Goal: Information Seeking & Learning: Learn about a topic

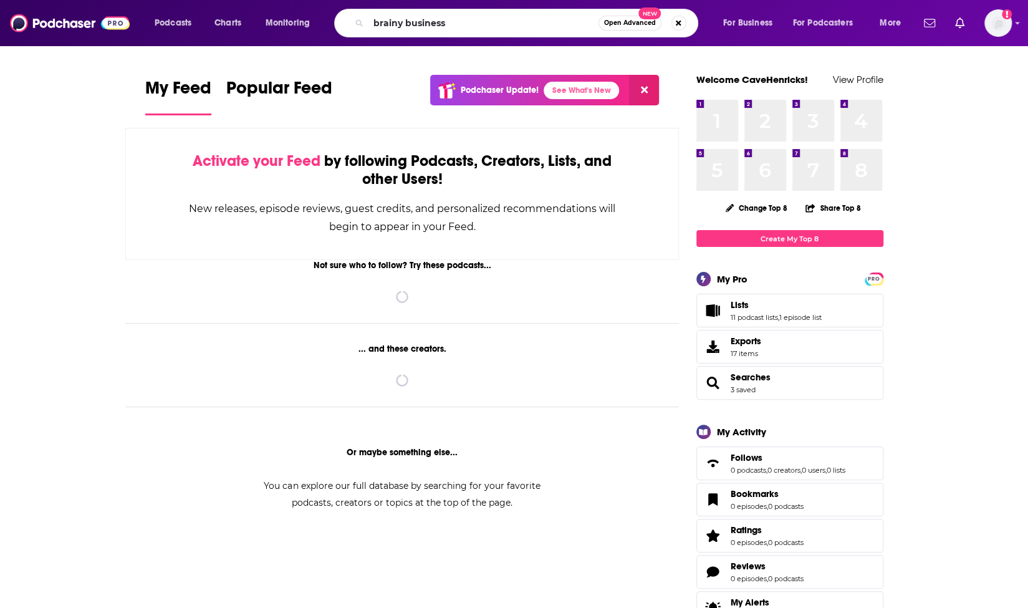
type input "brainy business"
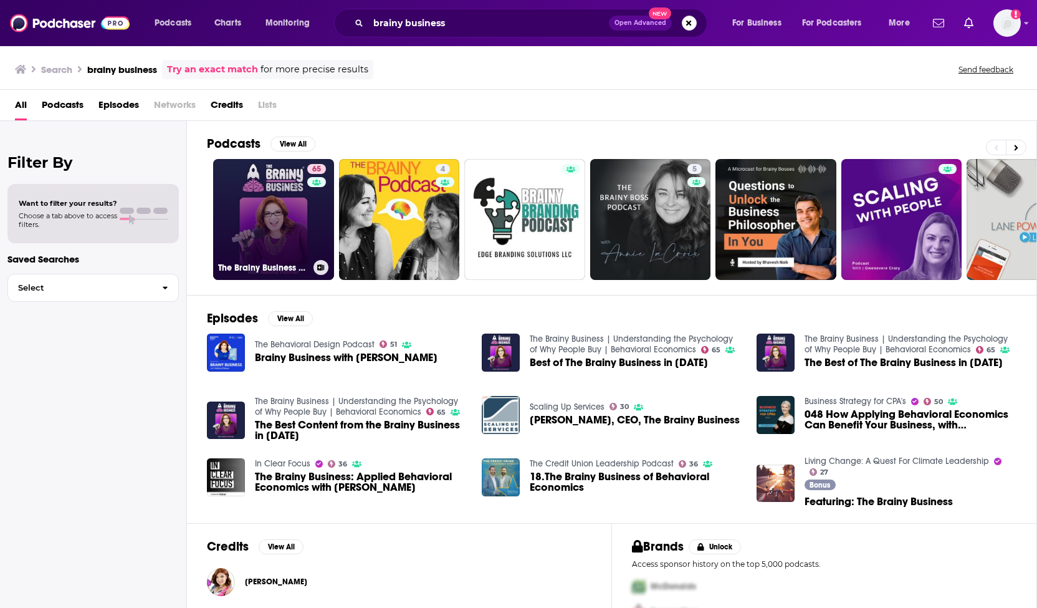
click at [295, 189] on link "65 The Brainy Business | Understanding the Psychology of Why People Buy | Behav…" at bounding box center [273, 219] width 121 height 121
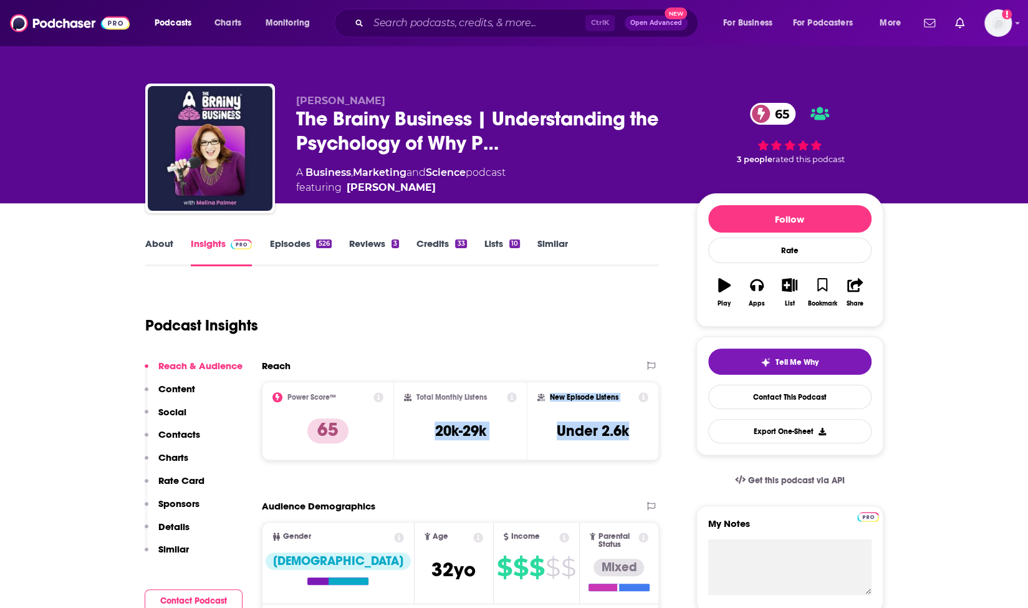
drag, startPoint x: 437, startPoint y: 432, endPoint x: 630, endPoint y: 429, distance: 192.6
click at [630, 429] on div "Power Score™ 65 Total Monthly Listens 20k-29k New Episode Listens Under 2.6k" at bounding box center [461, 420] width 398 height 79
copy div "20k-29k New Episode Listens Under 2.6k"
click at [161, 249] on link "About" at bounding box center [159, 251] width 28 height 29
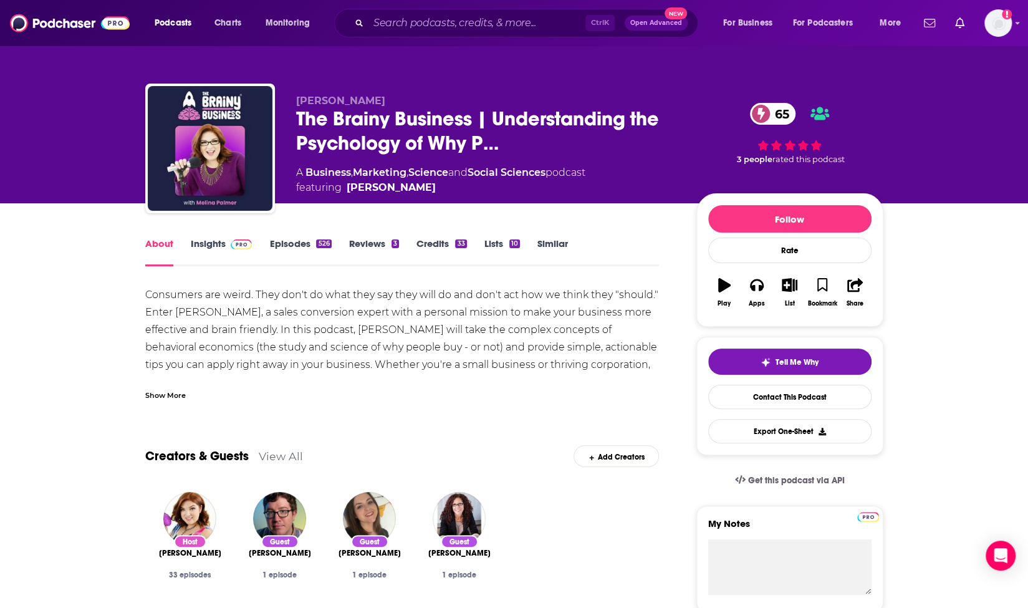
click at [159, 392] on div "Show More" at bounding box center [165, 394] width 41 height 12
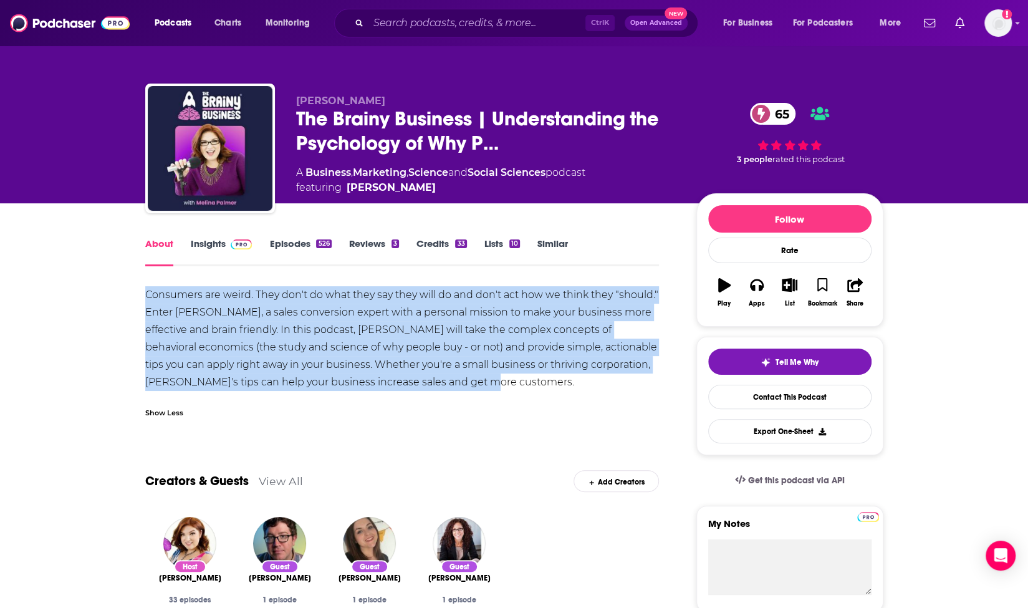
drag, startPoint x: 178, startPoint y: 299, endPoint x: 478, endPoint y: 383, distance: 311.5
copy div "Consumers are weird. They don't do what they say they will do and don't act how…"
